Goal: Navigation & Orientation: Understand site structure

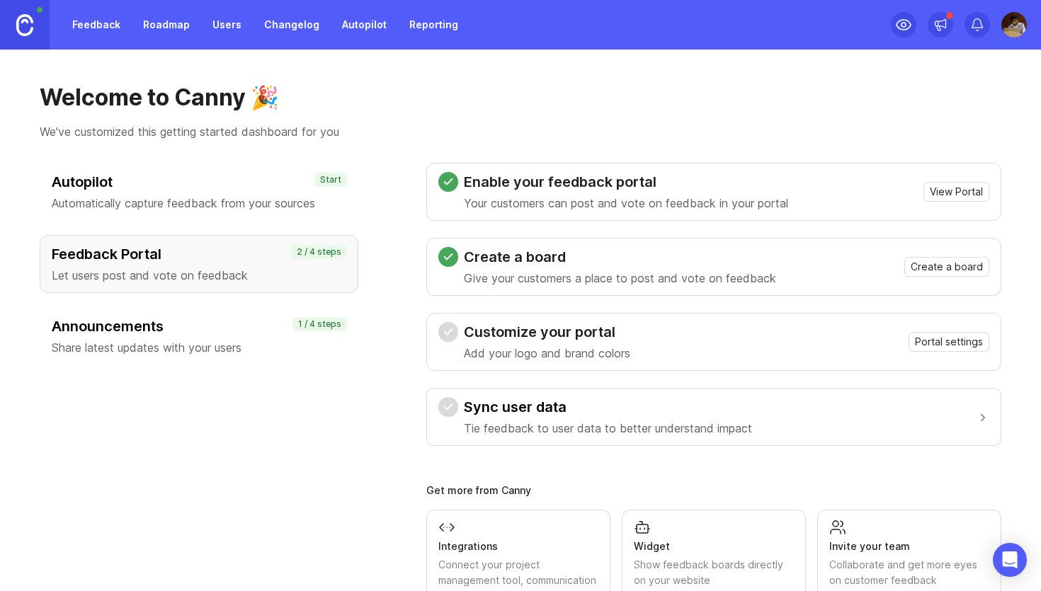
click at [107, 30] on link "Feedback" at bounding box center [96, 24] width 65 height 25
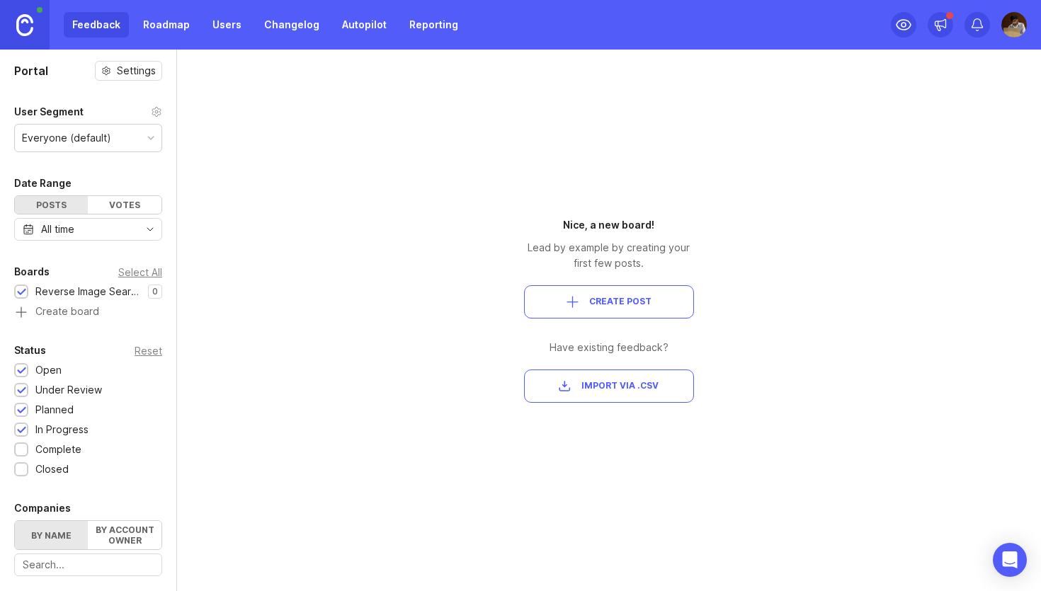
click at [153, 28] on link "Roadmap" at bounding box center [167, 24] width 64 height 25
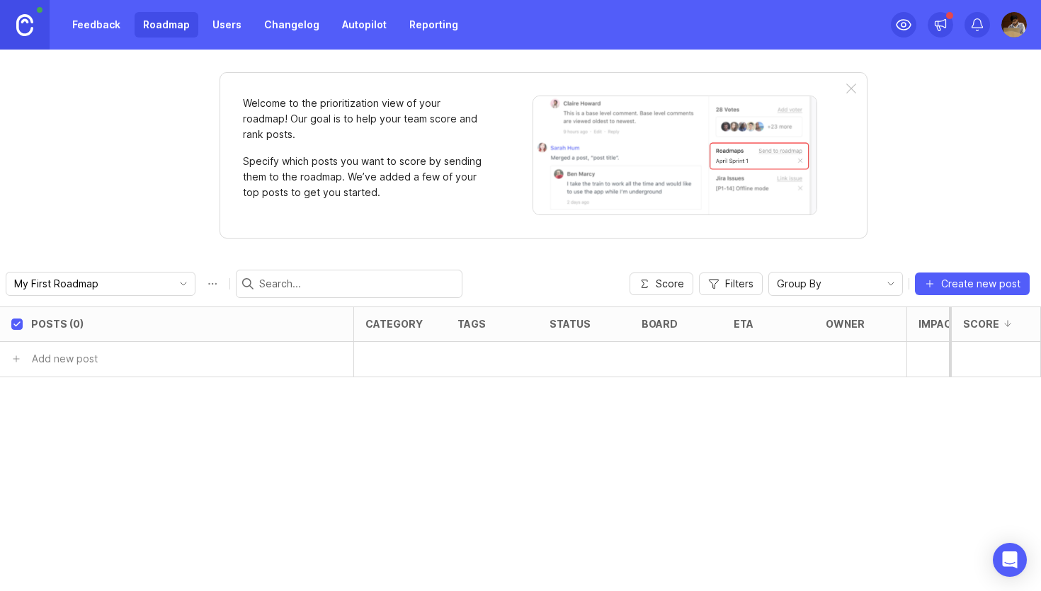
click at [208, 21] on link "Users" at bounding box center [227, 24] width 46 height 25
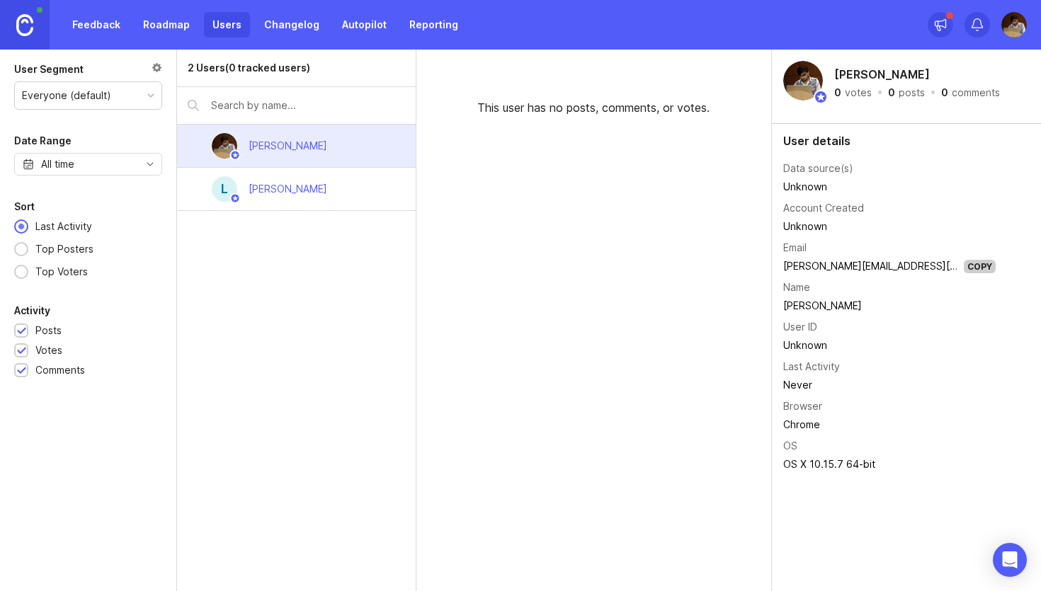
click at [261, 30] on link "Changelog" at bounding box center [292, 24] width 72 height 25
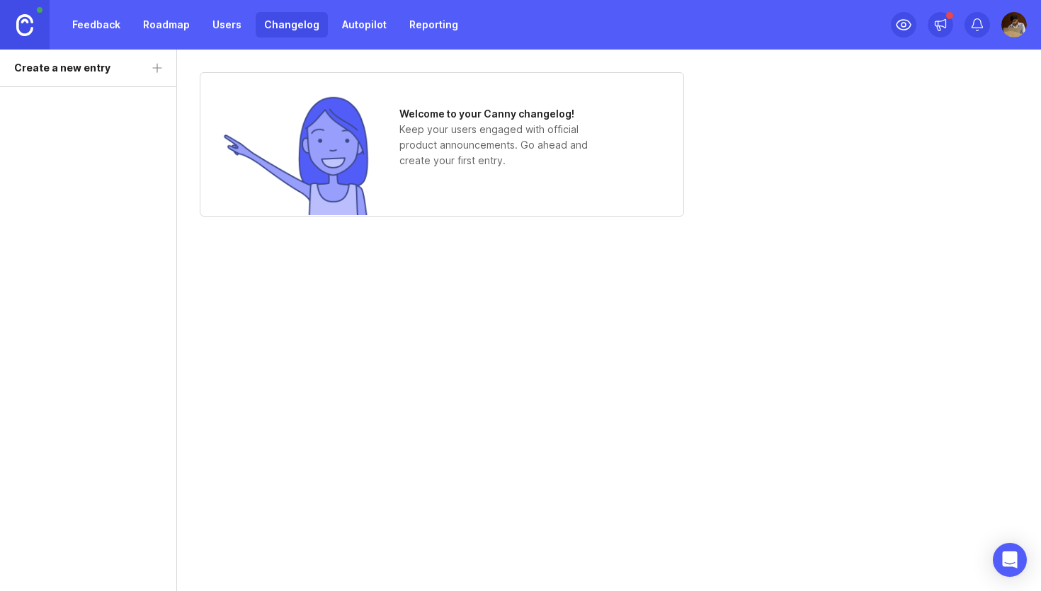
click at [363, 16] on link "Autopilot" at bounding box center [365, 24] width 62 height 25
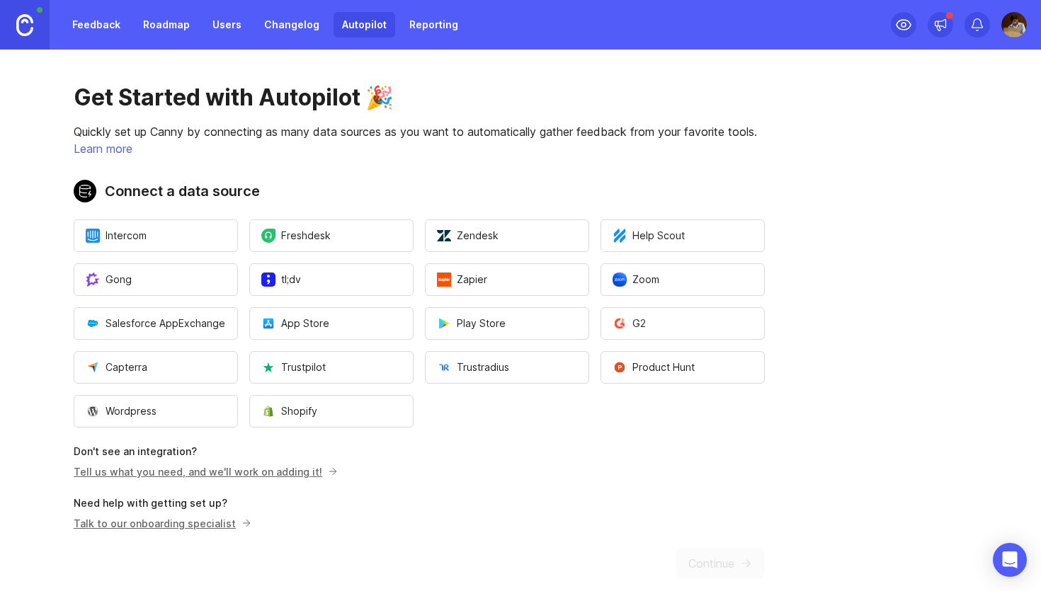
click at [405, 24] on link "Reporting" at bounding box center [434, 24] width 66 height 25
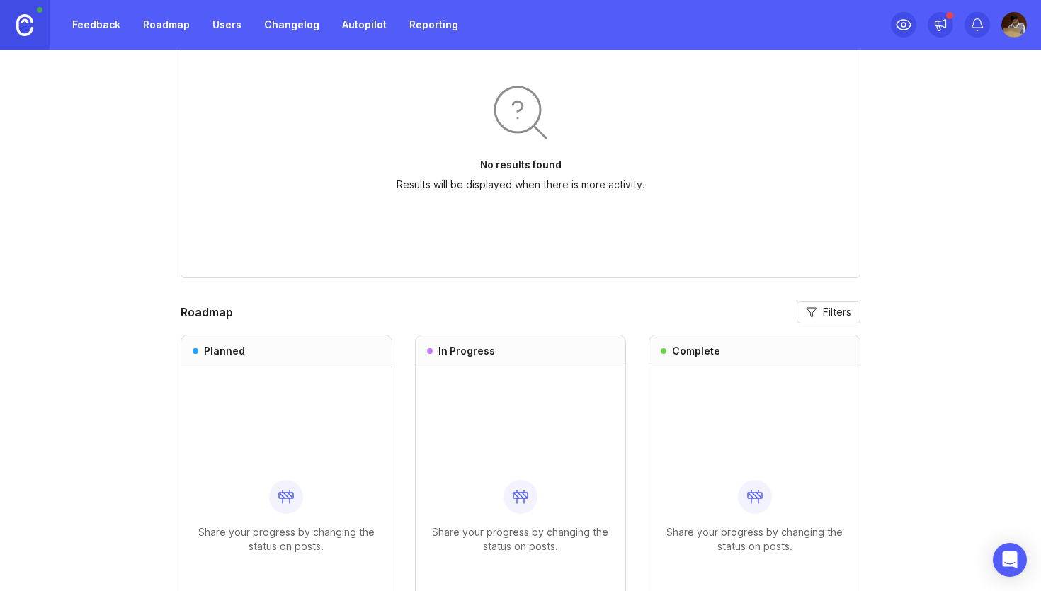
scroll to position [674, 0]
